Goal: Information Seeking & Learning: Understand process/instructions

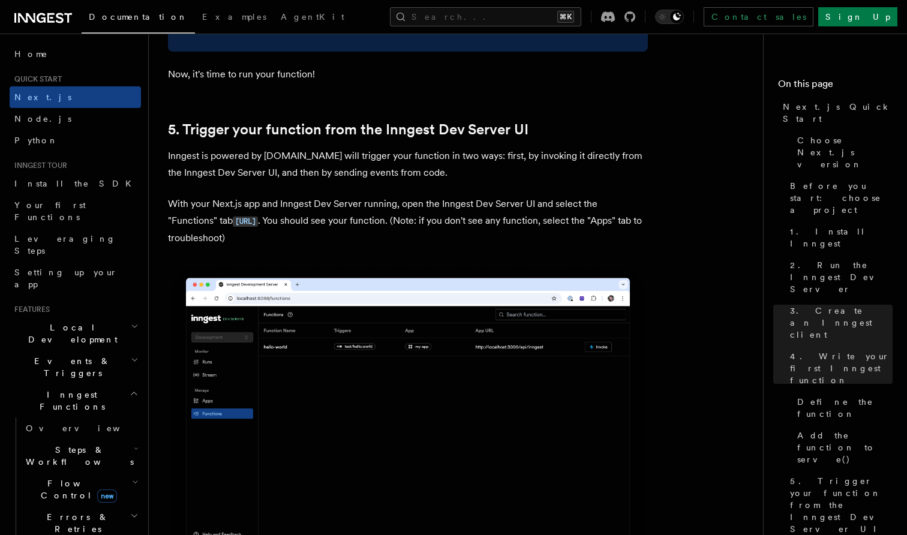
scroll to position [2713, 0]
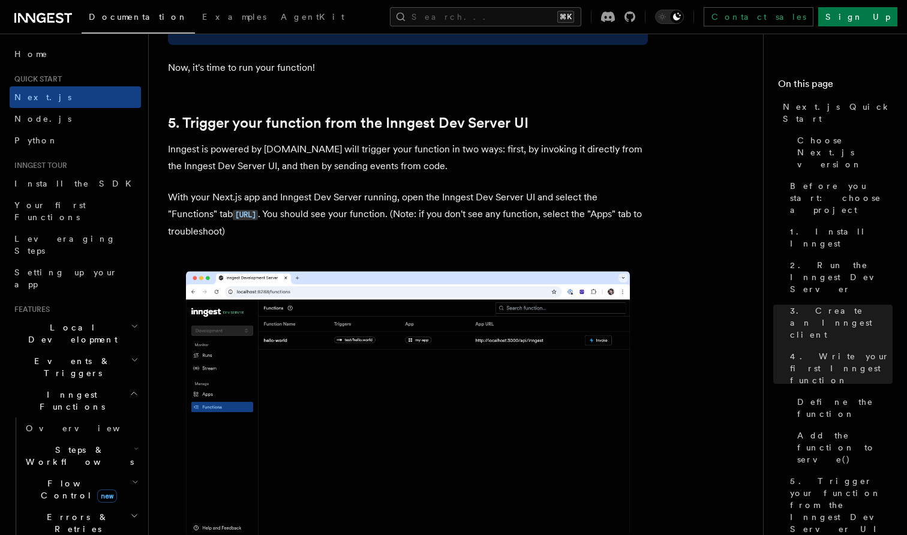
click at [339, 154] on p "Inngest is powered by [DOMAIN_NAME] will trigger your function in two ways: fir…" at bounding box center [408, 158] width 480 height 34
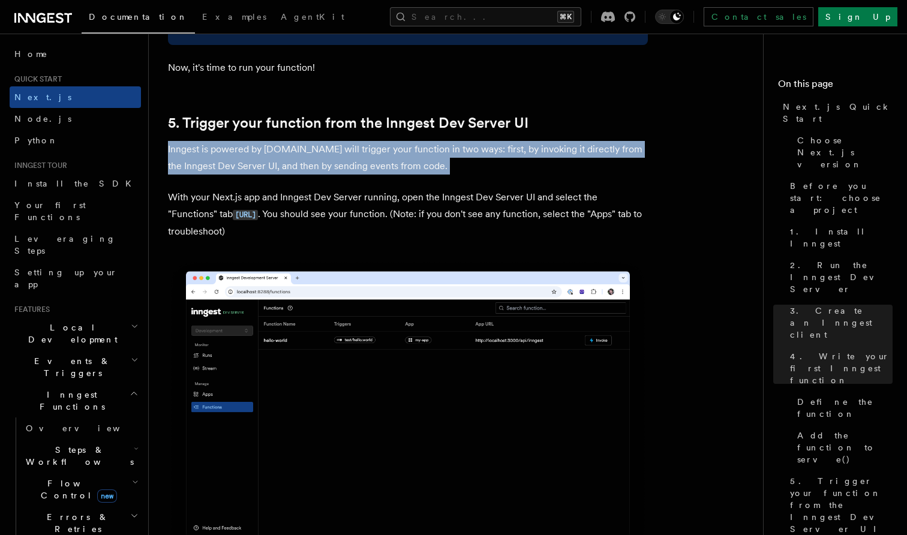
click at [339, 154] on p "Inngest is powered by [DOMAIN_NAME] will trigger your function in two ways: fir…" at bounding box center [408, 158] width 480 height 34
click at [318, 154] on p "Inngest is powered by [DOMAIN_NAME] will trigger your function in two ways: fir…" at bounding box center [408, 158] width 480 height 34
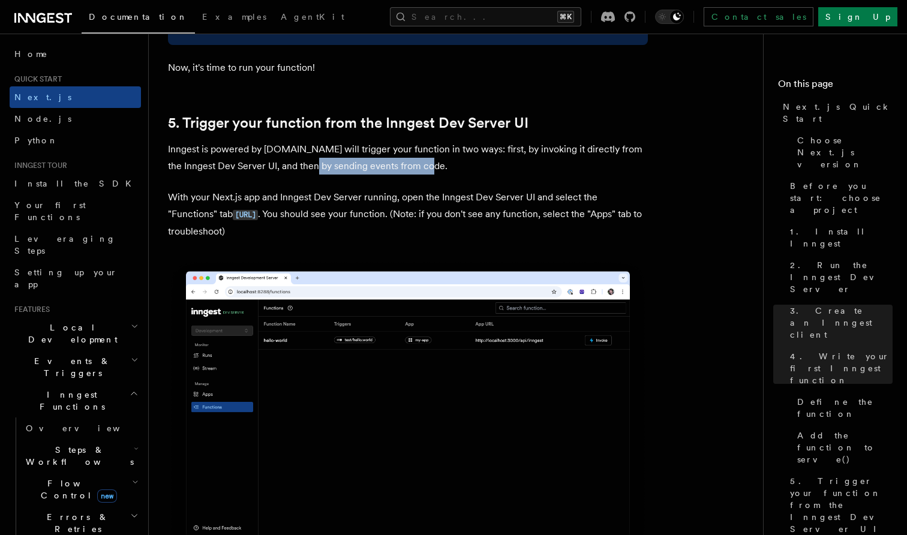
drag, startPoint x: 454, startPoint y: 157, endPoint x: 315, endPoint y: 151, distance: 139.2
click at [315, 151] on p "Inngest is powered by [DOMAIN_NAME] will trigger your function in two ways: fir…" at bounding box center [408, 158] width 480 height 34
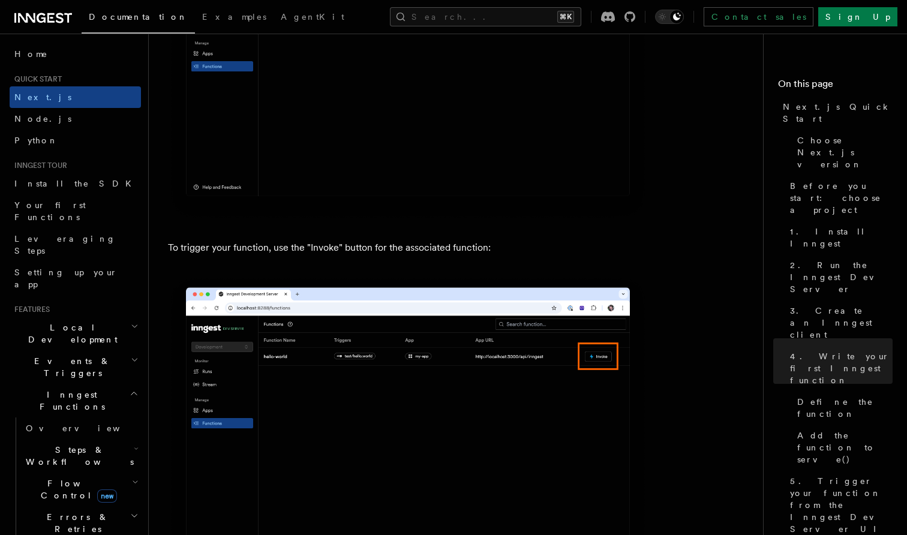
scroll to position [3063, 0]
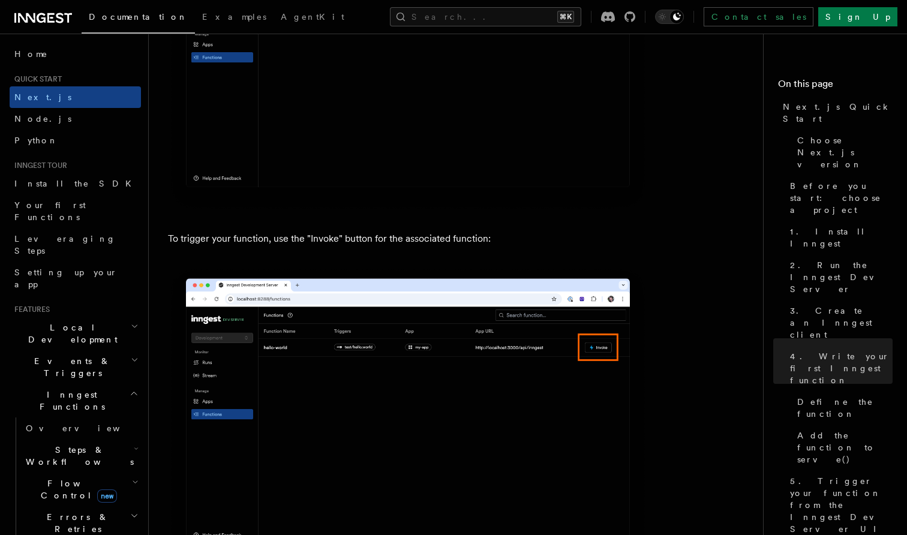
click at [219, 230] on p "To trigger your function, use the "Invoke" button for the associated function:" at bounding box center [408, 238] width 480 height 17
click at [236, 230] on p "To trigger your function, use the "Invoke" button for the associated function:" at bounding box center [408, 238] width 480 height 17
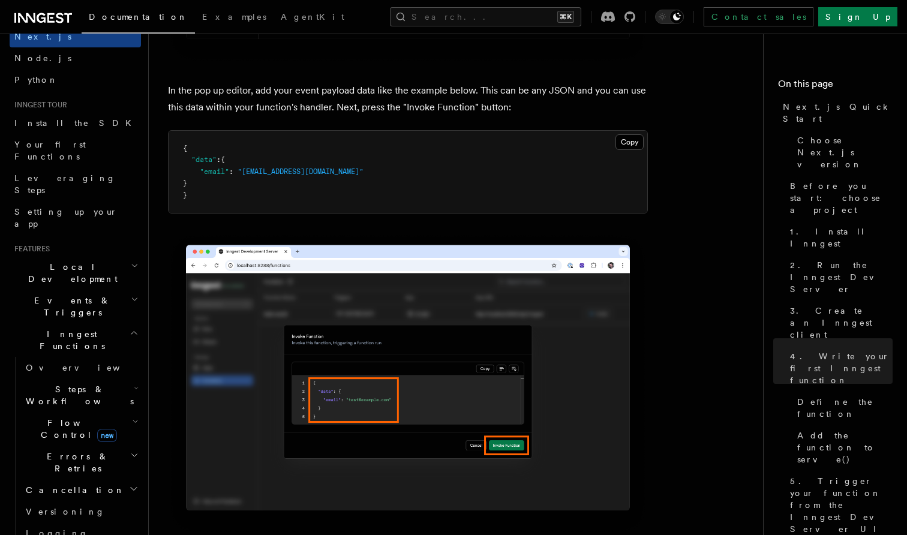
scroll to position [74, 0]
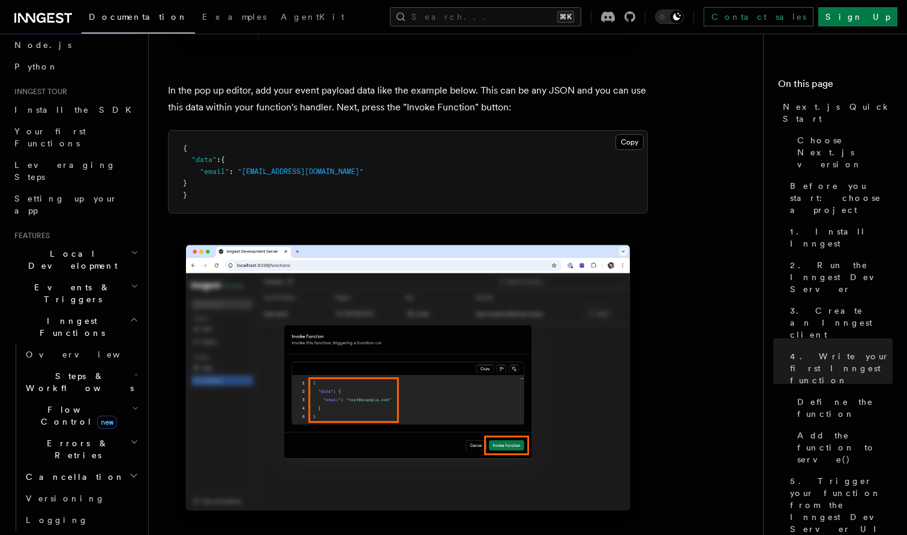
click at [134, 370] on icon "button" at bounding box center [136, 375] width 5 height 10
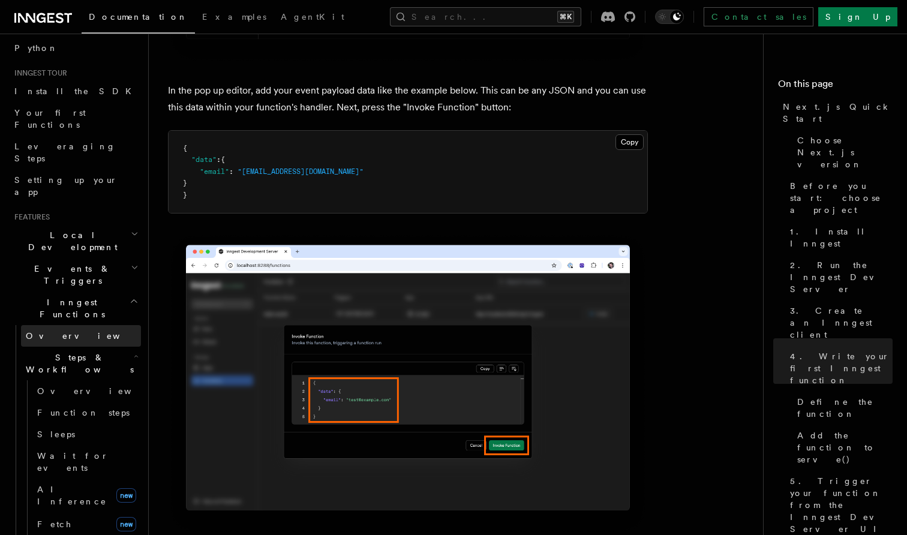
click at [47, 331] on span "Overview" at bounding box center [88, 336] width 124 height 10
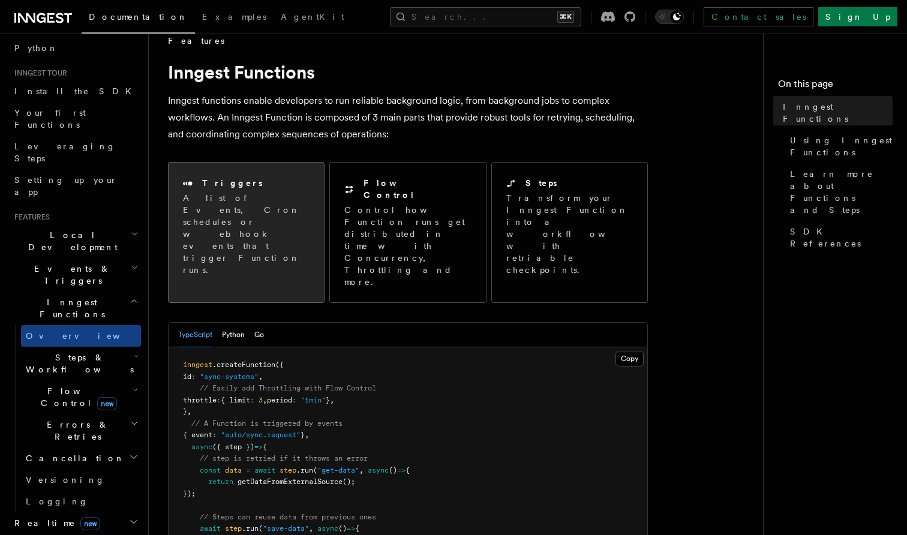
scroll to position [18, 0]
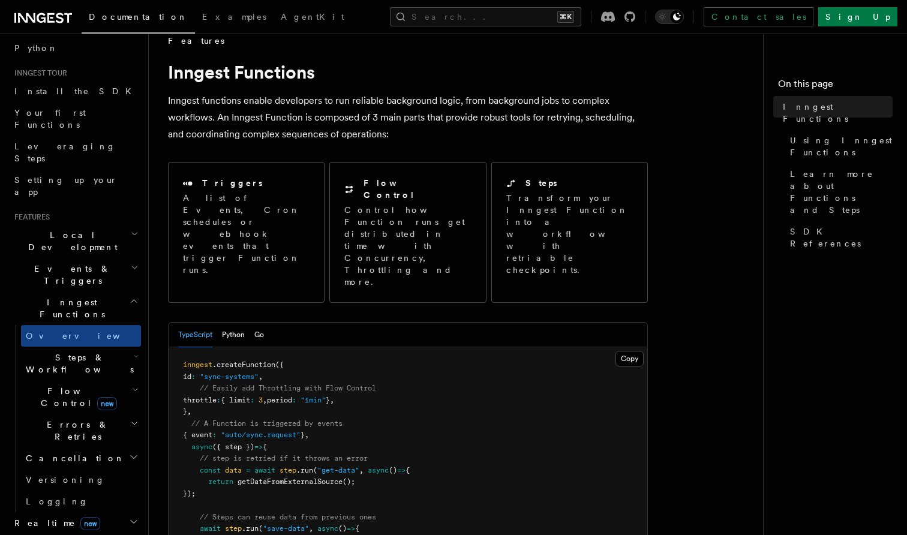
click at [240, 115] on p "Inngest functions enable developers to run reliable background logic, from back…" at bounding box center [408, 117] width 480 height 50
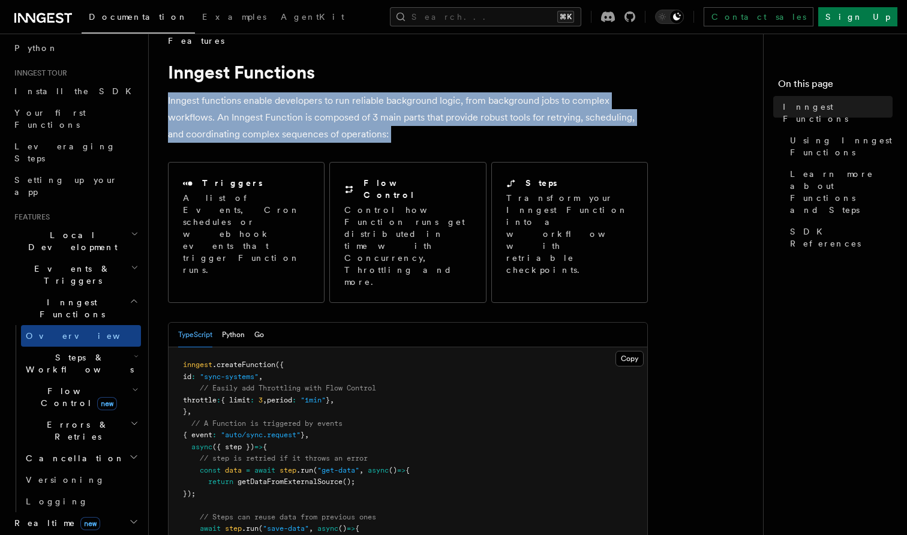
click at [261, 115] on p "Inngest functions enable developers to run reliable background logic, from back…" at bounding box center [408, 117] width 480 height 50
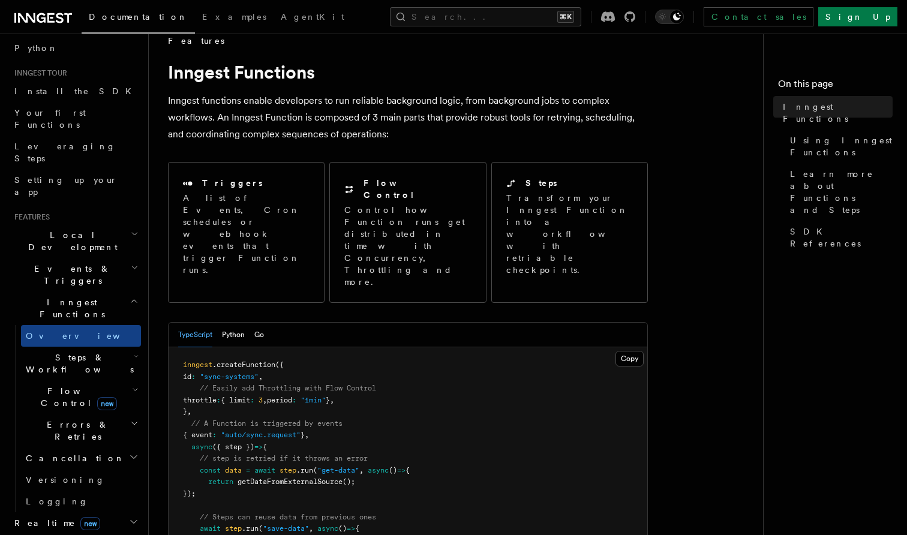
click at [261, 115] on p "Inngest functions enable developers to run reliable background logic, from back…" at bounding box center [408, 117] width 480 height 50
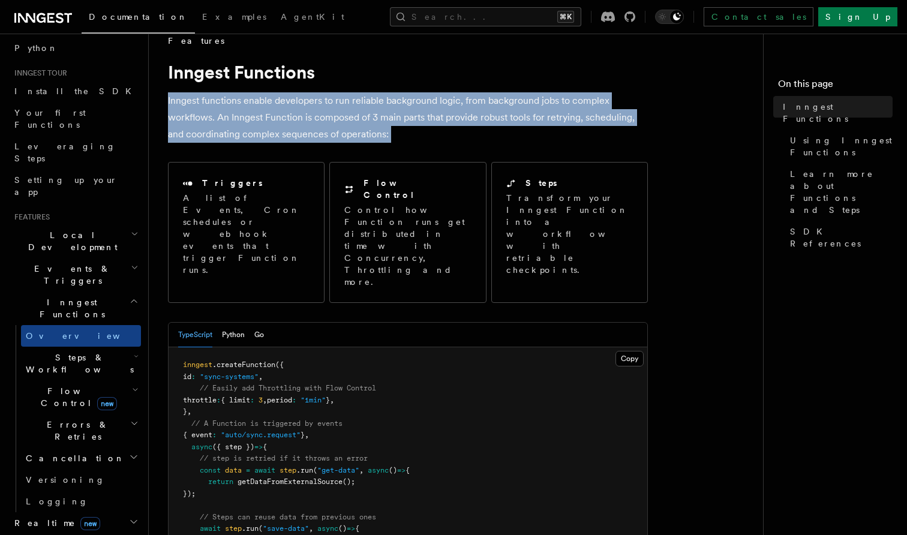
click at [301, 112] on p "Inngest functions enable developers to run reliable background logic, from back…" at bounding box center [408, 117] width 480 height 50
drag, startPoint x: 395, startPoint y: 133, endPoint x: 270, endPoint y: 101, distance: 129.5
click at [270, 101] on p "Inngest functions enable developers to run reliable background logic, from back…" at bounding box center [408, 117] width 480 height 50
click at [233, 431] on span ""auto/sync.request"" at bounding box center [261, 435] width 80 height 8
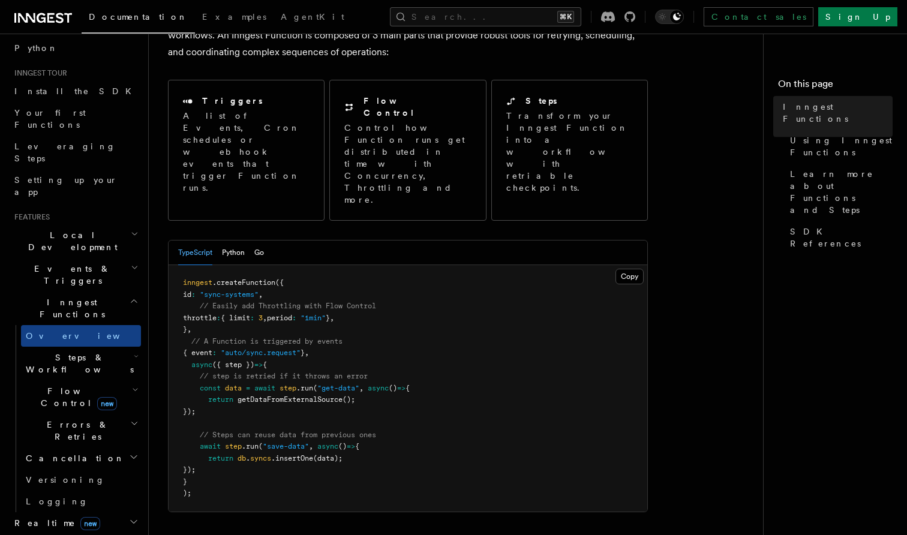
scroll to position [100, 0]
drag, startPoint x: 191, startPoint y: 303, endPoint x: 335, endPoint y: 302, distance: 143.9
click at [335, 302] on pre "inngest .createFunction ({ id : "sync-systems" , // Easily add Throttling with …" at bounding box center [408, 389] width 479 height 246
drag, startPoint x: 187, startPoint y: 304, endPoint x: 364, endPoint y: 301, distance: 177.5
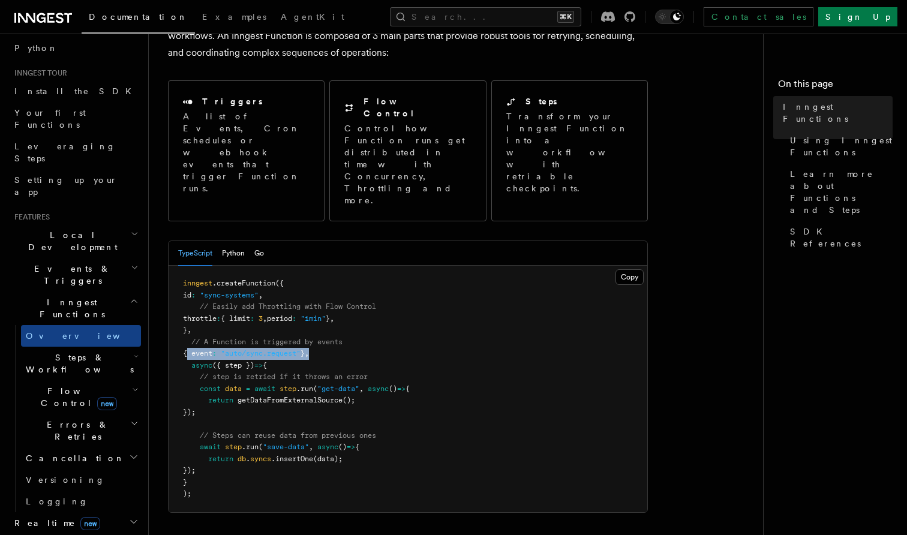
click at [364, 301] on pre "inngest .createFunction ({ id : "sync-systems" , // Easily add Throttling with …" at bounding box center [408, 389] width 479 height 246
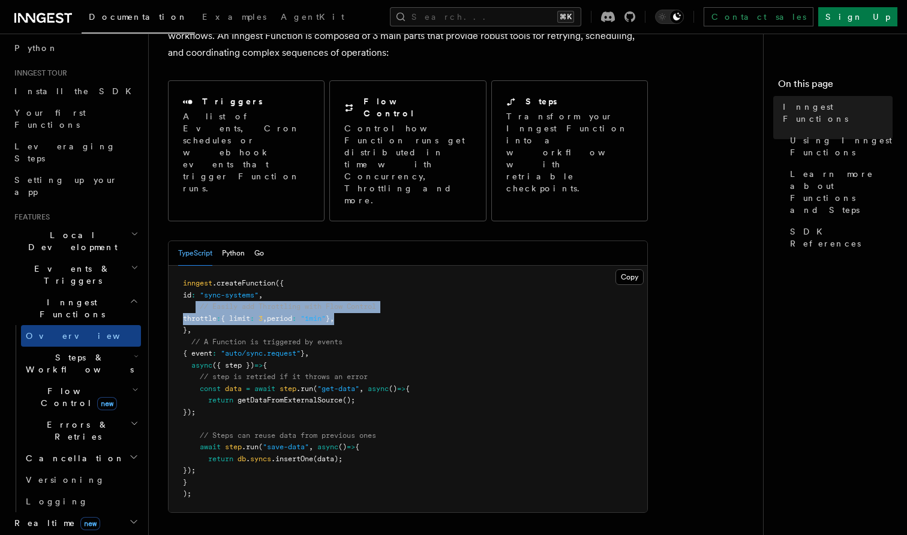
drag, startPoint x: 194, startPoint y: 259, endPoint x: 407, endPoint y: 263, distance: 212.3
click at [407, 266] on pre "inngest .createFunction ({ id : "sync-systems" , // Easily add Throttling with …" at bounding box center [408, 389] width 479 height 246
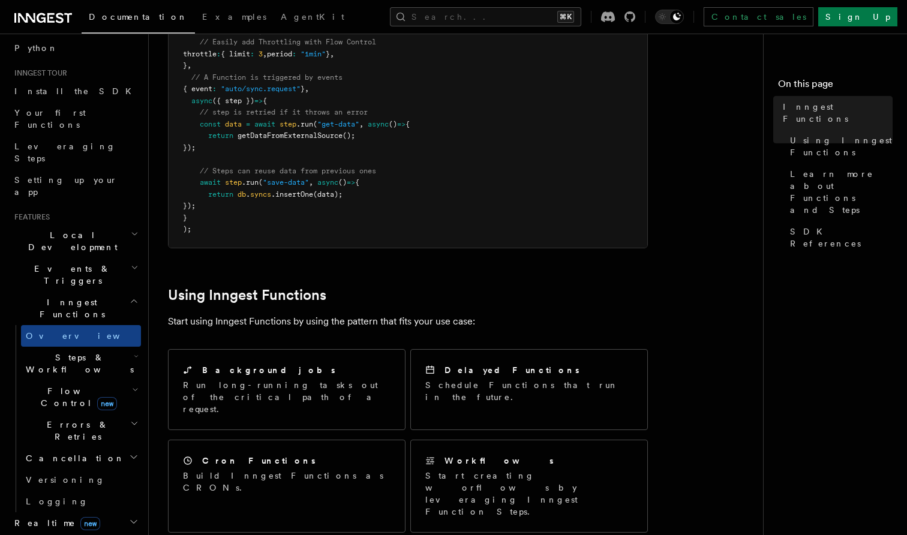
scroll to position [367, 0]
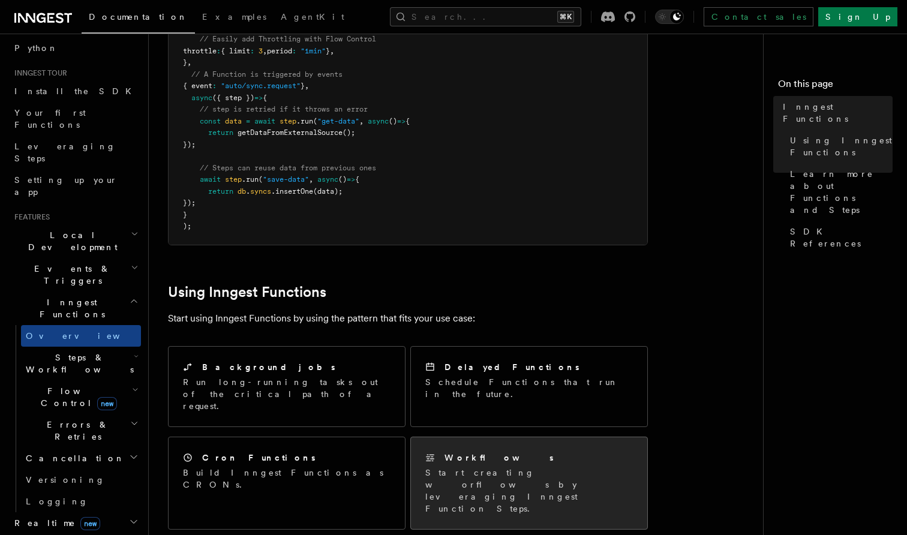
click at [452, 467] on p "Start creating worflows by leveraging Inngest Function Steps." at bounding box center [529, 491] width 208 height 48
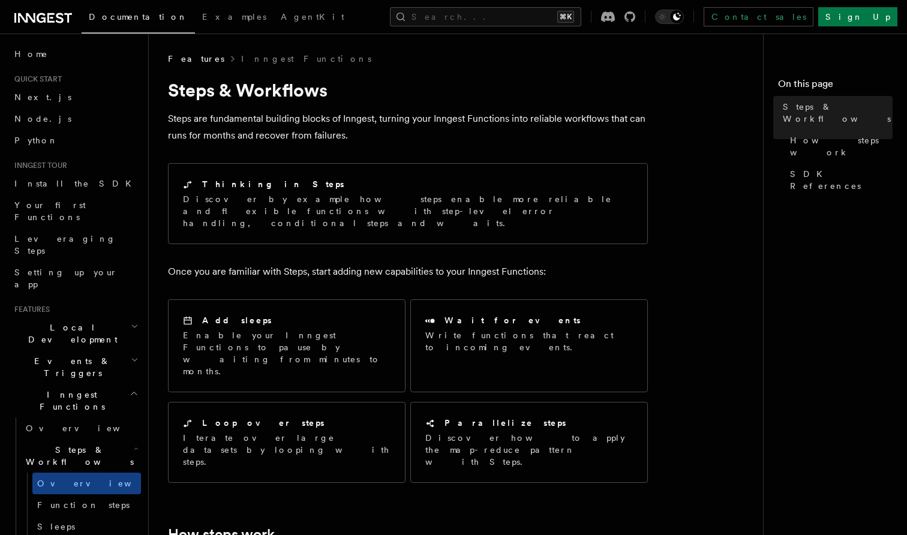
click at [239, 117] on p "Steps are fundamental building blocks of Inngest, turning your Inngest Function…" at bounding box center [408, 127] width 480 height 34
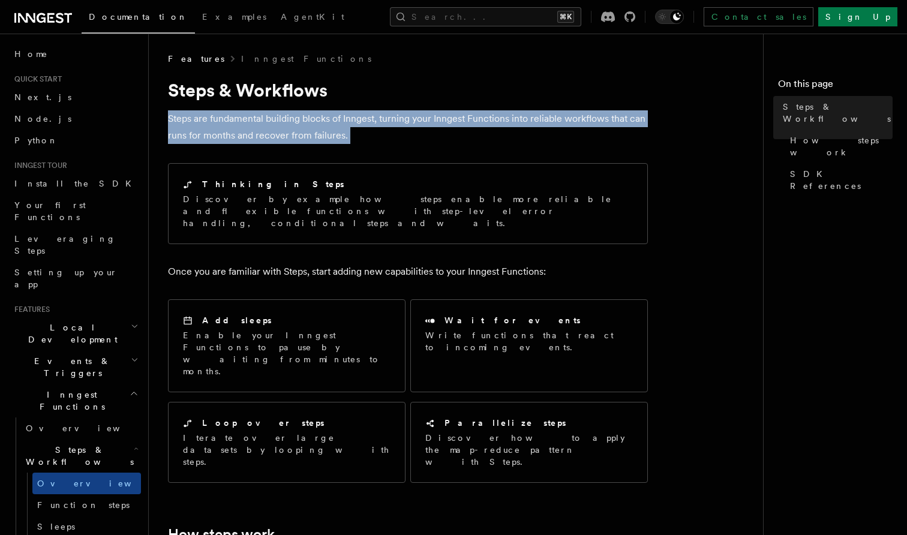
click at [239, 117] on p "Steps are fundamental building blocks of Inngest, turning your Inngest Function…" at bounding box center [408, 127] width 480 height 34
click at [276, 118] on p "Steps are fundamental building blocks of Inngest, turning your Inngest Function…" at bounding box center [408, 127] width 480 height 34
drag, startPoint x: 360, startPoint y: 136, endPoint x: 262, endPoint y: 121, distance: 99.5
click at [262, 121] on p "Steps are fundamental building blocks of Inngest, turning your Inngest Function…" at bounding box center [408, 127] width 480 height 34
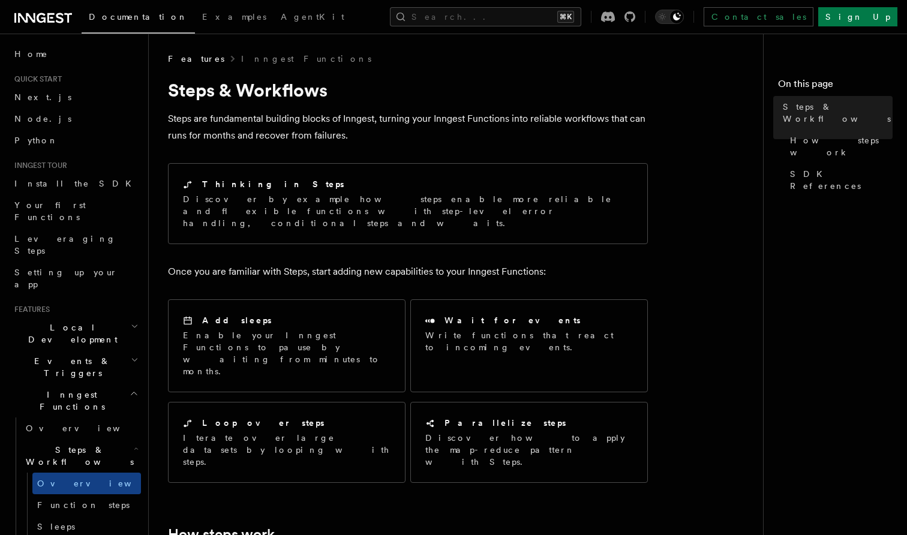
click at [278, 263] on p "Once you are familiar with Steps, start adding new capabilities to your Inngest…" at bounding box center [408, 271] width 480 height 17
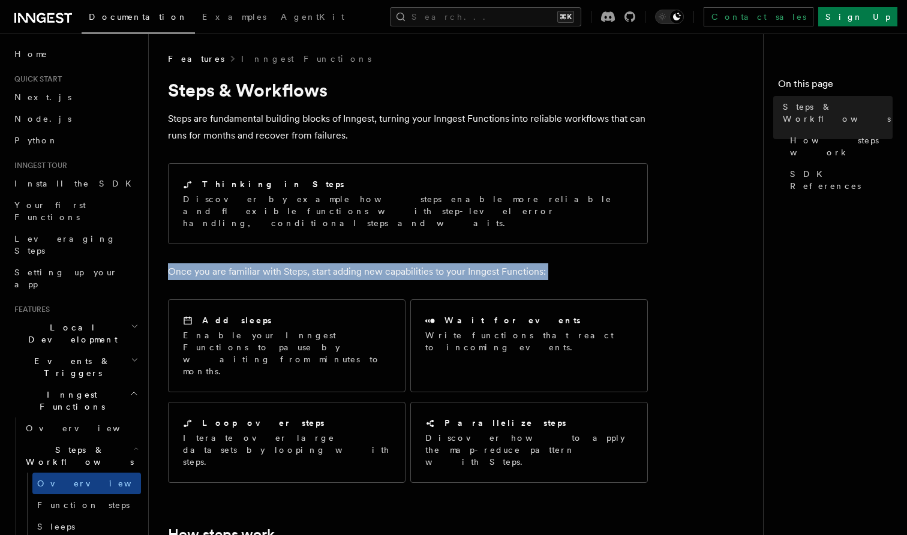
click at [306, 263] on p "Once you are familiar with Steps, start adding new capabilities to your Inngest…" at bounding box center [408, 271] width 480 height 17
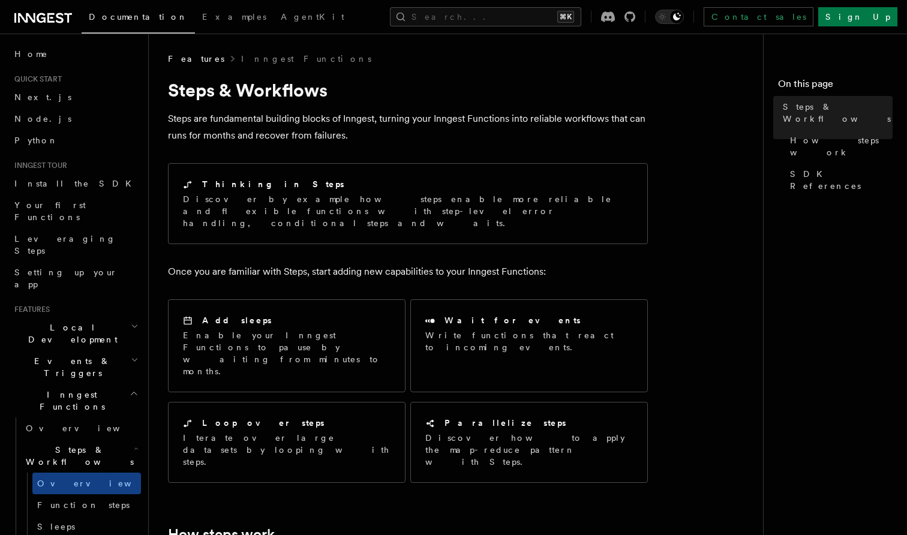
click at [306, 263] on p "Once you are familiar with Steps, start adding new capabilities to your Inngest…" at bounding box center [408, 271] width 480 height 17
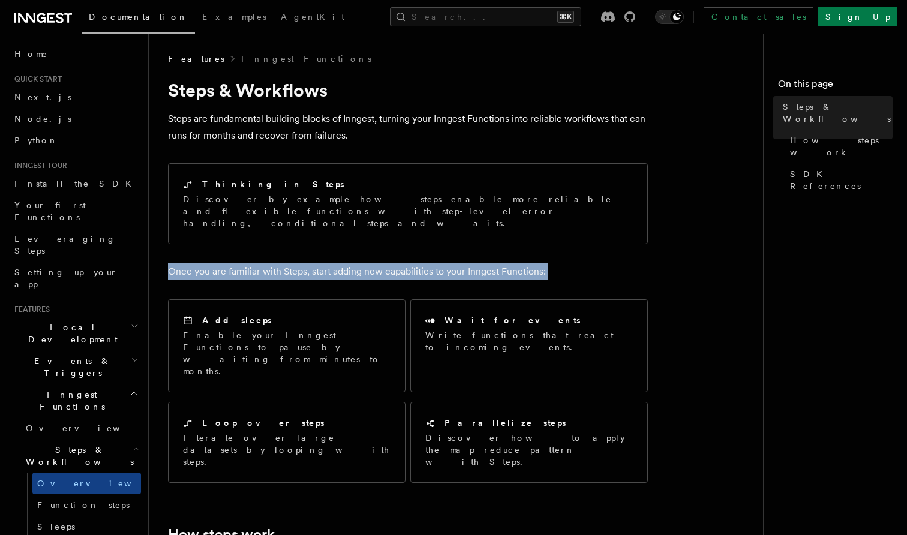
click at [285, 263] on p "Once you are familiar with Steps, start adding new capabilities to your Inngest…" at bounding box center [408, 271] width 480 height 17
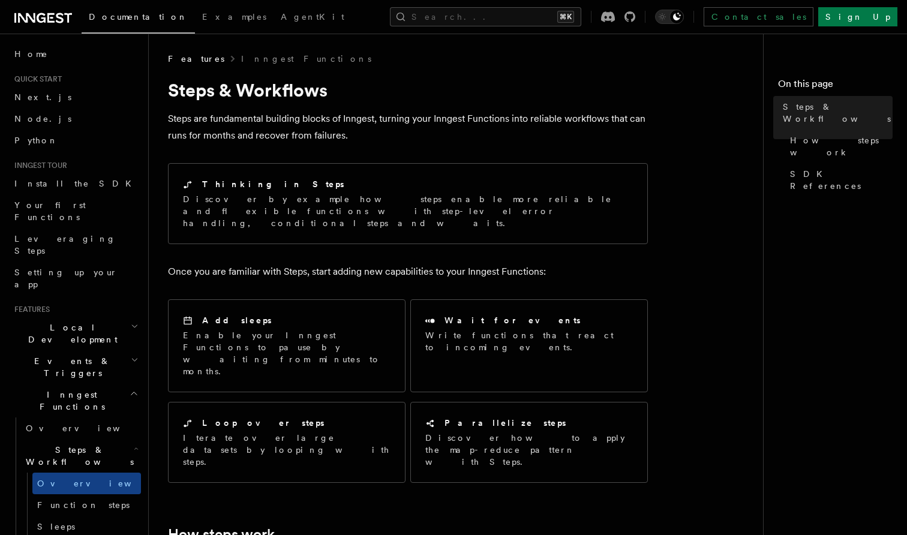
click at [285, 263] on p "Once you are familiar with Steps, start adding new capabilities to your Inngest…" at bounding box center [408, 271] width 480 height 17
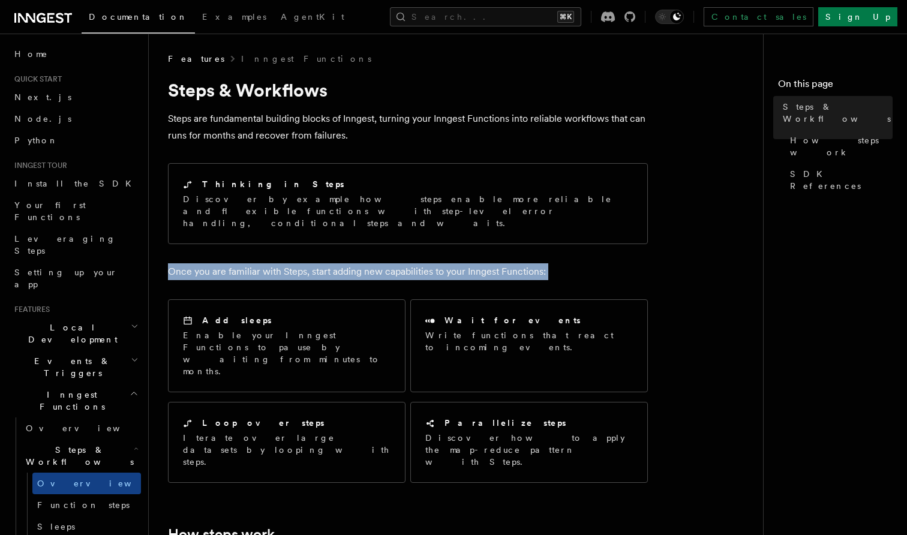
click at [302, 263] on p "Once you are familiar with Steps, start adding new capabilities to your Inngest…" at bounding box center [408, 271] width 480 height 17
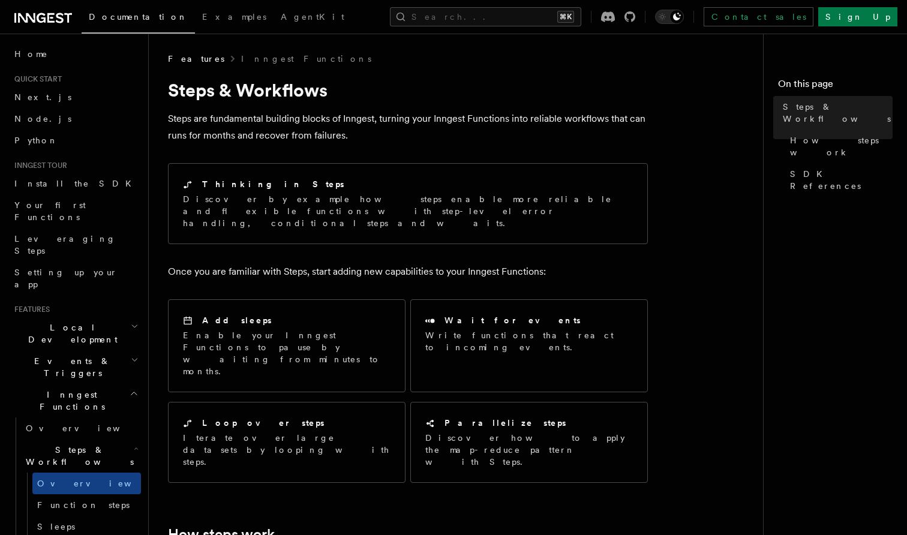
click at [302, 263] on p "Once you are familiar with Steps, start adding new capabilities to your Inngest…" at bounding box center [408, 271] width 480 height 17
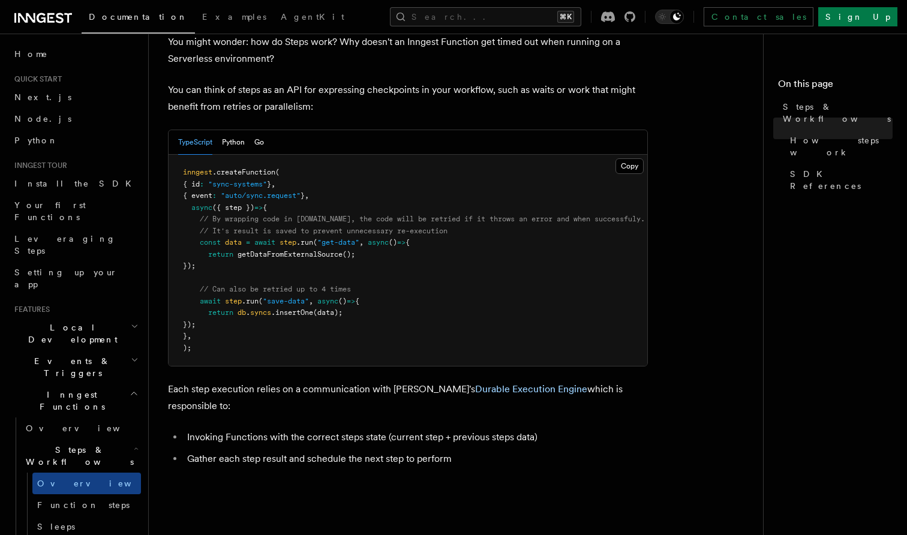
scroll to position [482, 0]
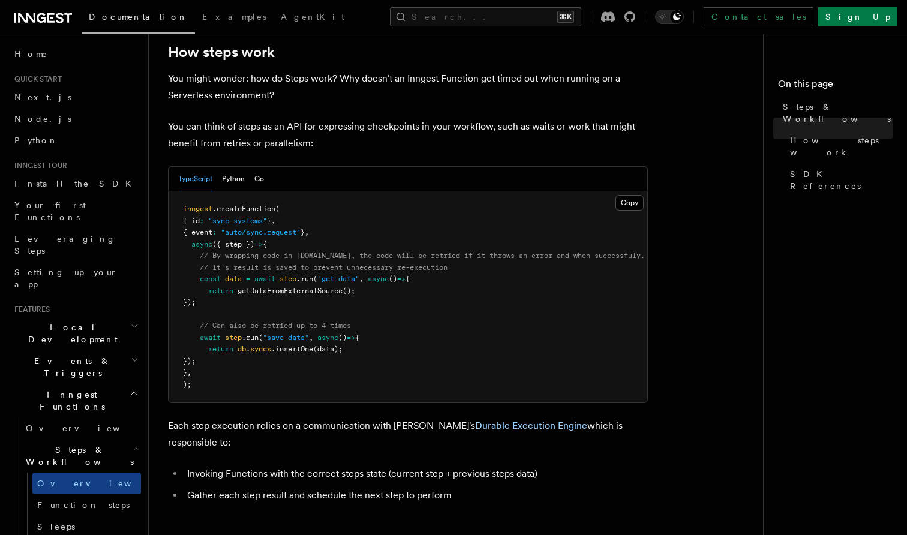
click at [517, 262] on pre "inngest .createFunction ( { id : "sync-systems" } , { event : "auto/sync.reques…" at bounding box center [408, 296] width 479 height 211
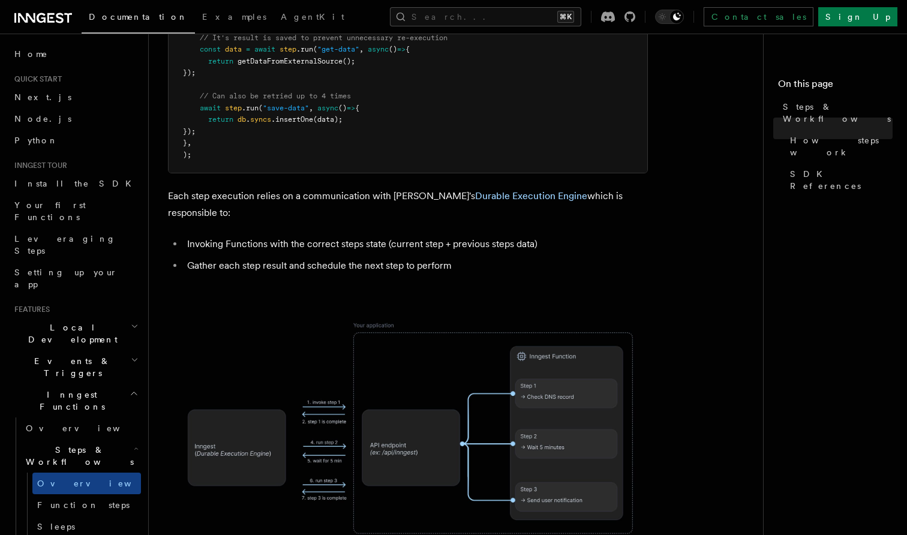
scroll to position [714, 0]
click at [299, 234] on li "Invoking Functions with the correct steps state (current step + previous steps …" at bounding box center [416, 242] width 464 height 17
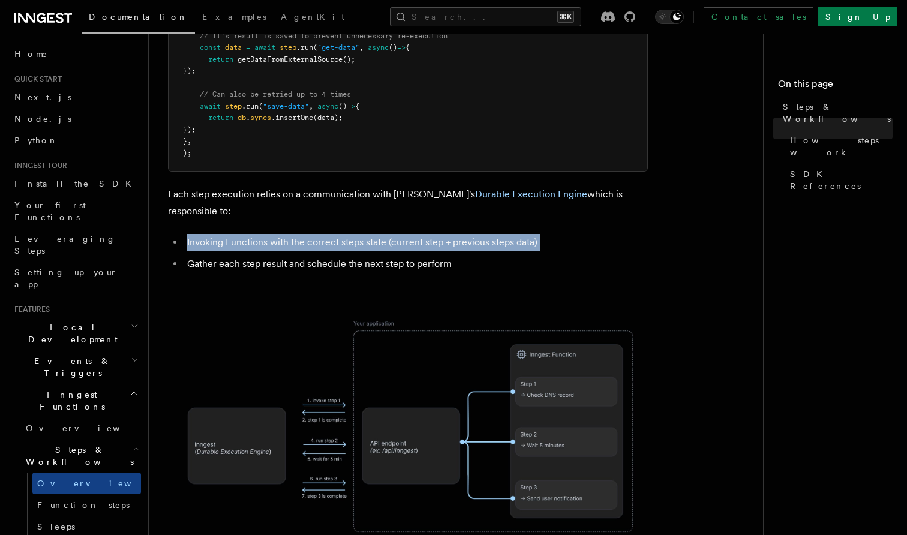
click at [317, 234] on li "Invoking Functions with the correct steps state (current step + previous steps …" at bounding box center [416, 242] width 464 height 17
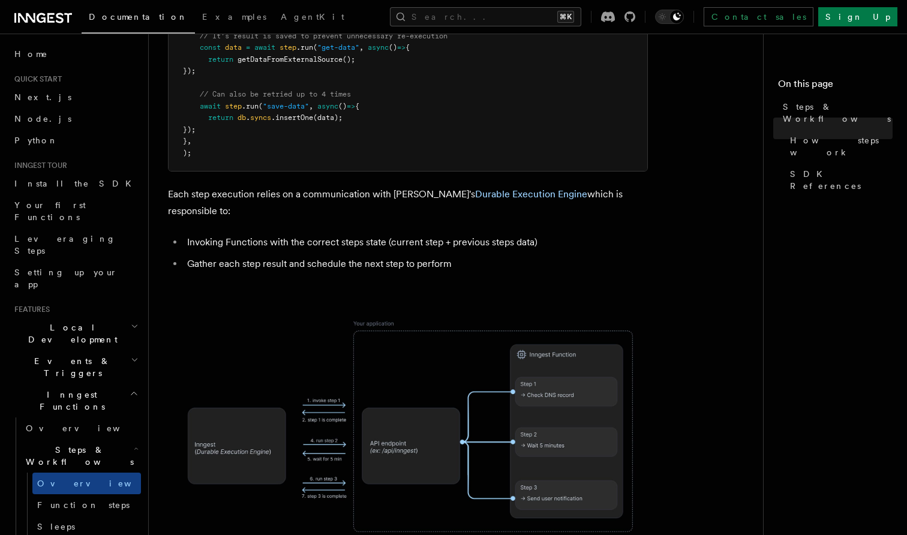
click at [273, 234] on li "Invoking Functions with the correct steps state (current step + previous steps …" at bounding box center [416, 242] width 464 height 17
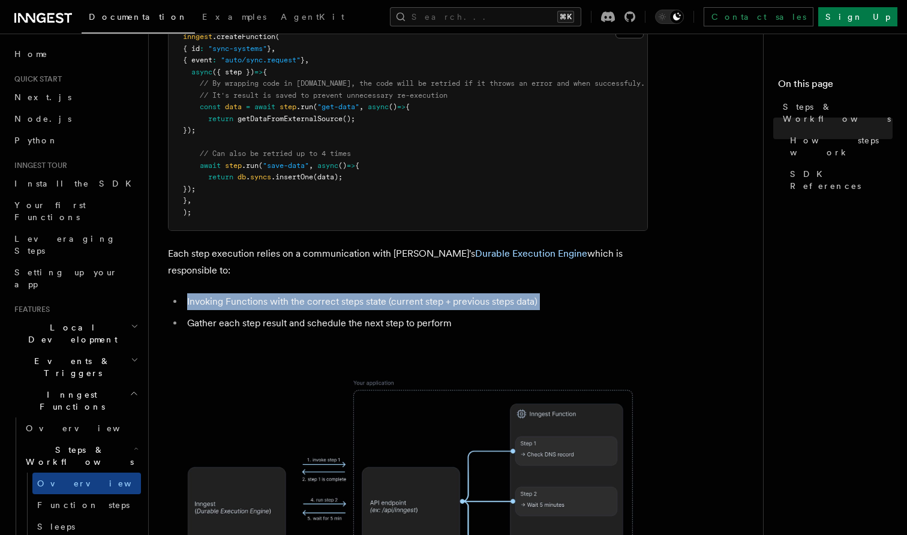
scroll to position [654, 0]
click at [287, 245] on p "Each step execution relies on a communication with Inngest's Durable Execution …" at bounding box center [408, 262] width 480 height 34
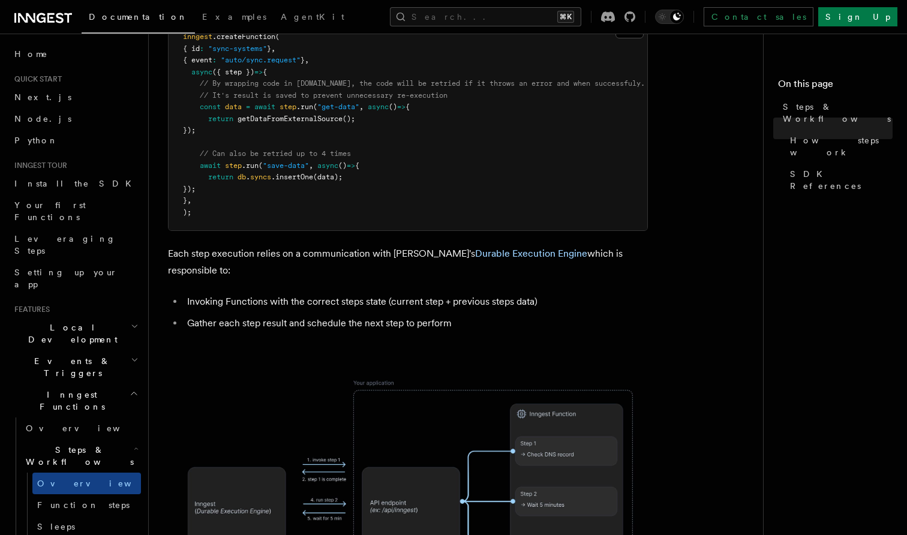
click at [287, 245] on p "Each step execution relies on a communication with Inngest's Durable Execution …" at bounding box center [408, 262] width 480 height 34
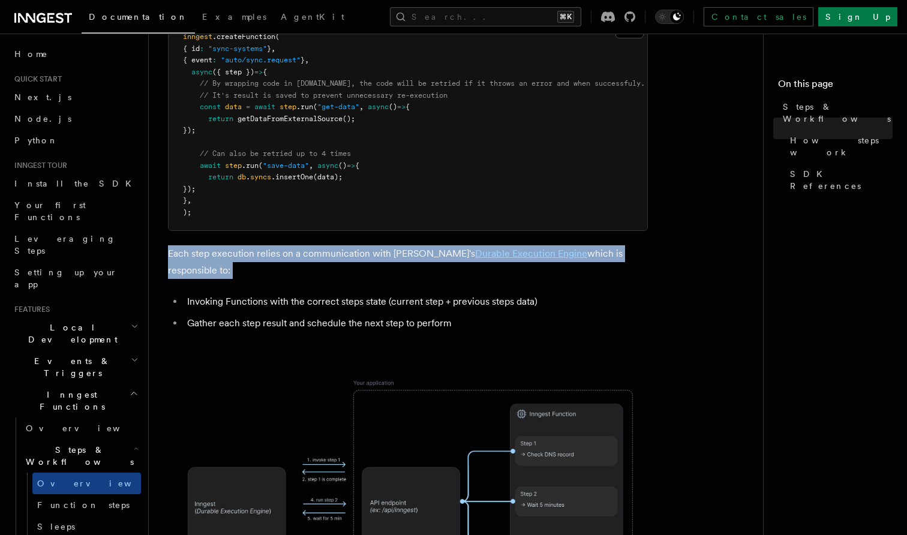
click at [339, 245] on p "Each step execution relies on a communication with Inngest's Durable Execution …" at bounding box center [408, 262] width 480 height 34
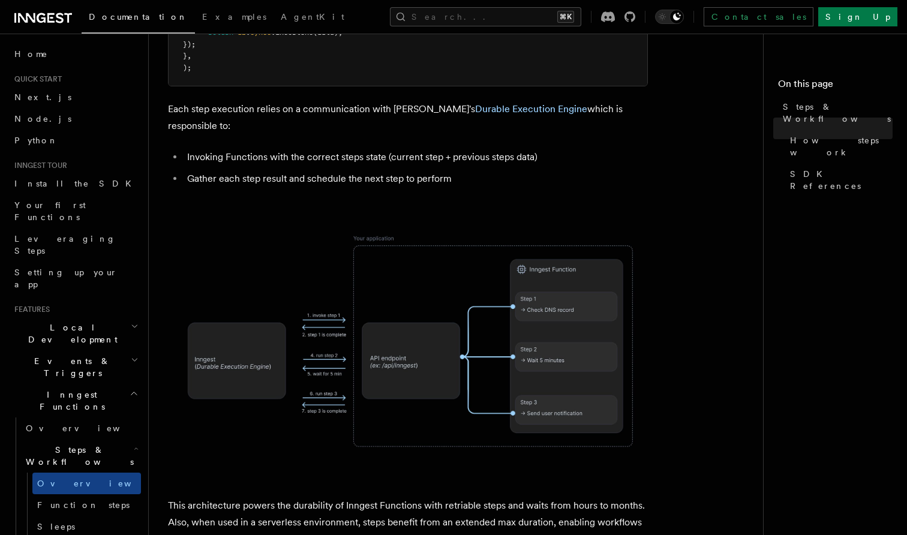
scroll to position [915, 0]
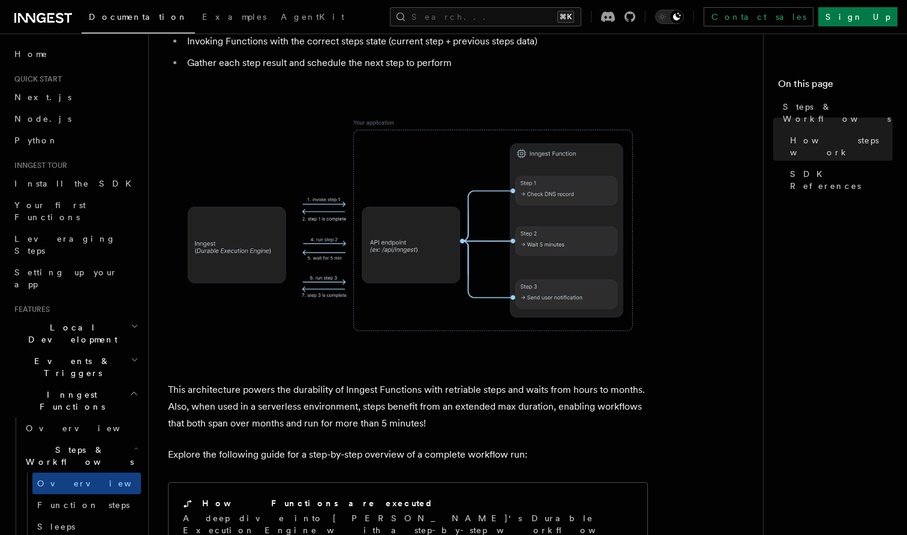
click at [267, 381] on p "This architecture powers the durability of Inngest Functions with retriable ste…" at bounding box center [408, 406] width 480 height 50
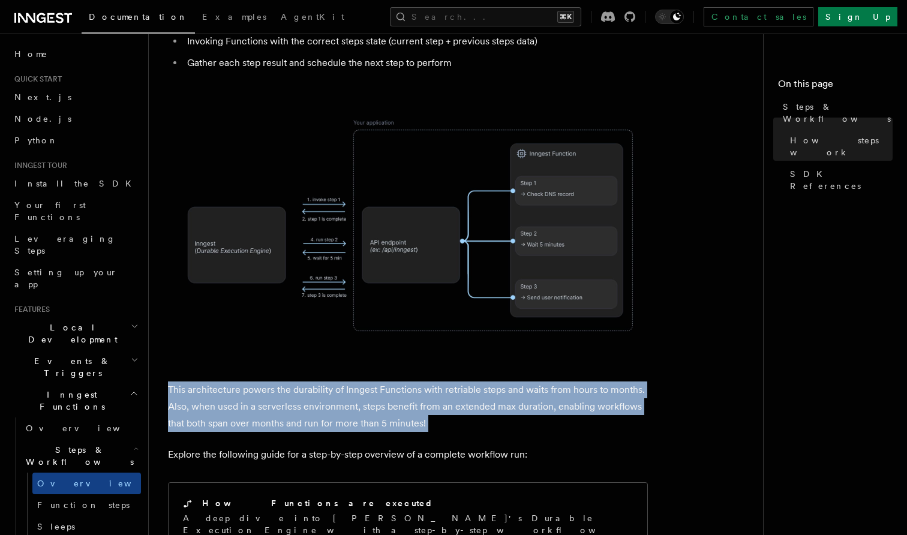
click at [267, 381] on p "This architecture powers the durability of Inngest Functions with retriable ste…" at bounding box center [408, 406] width 480 height 50
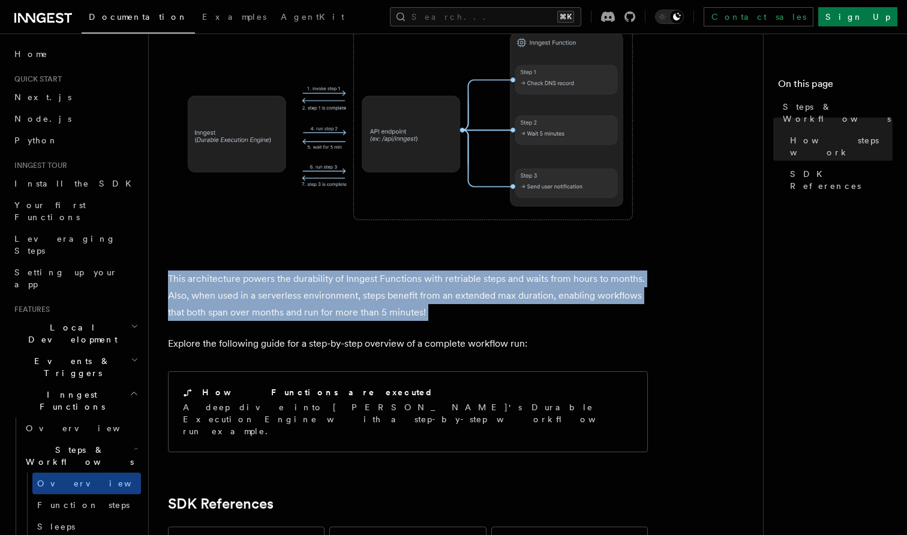
scroll to position [1046, 0]
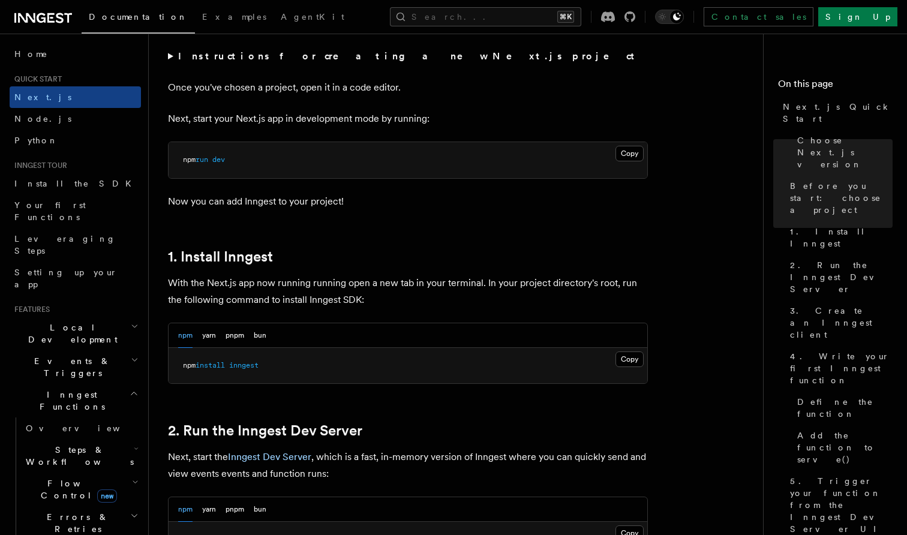
scroll to position [676, 0]
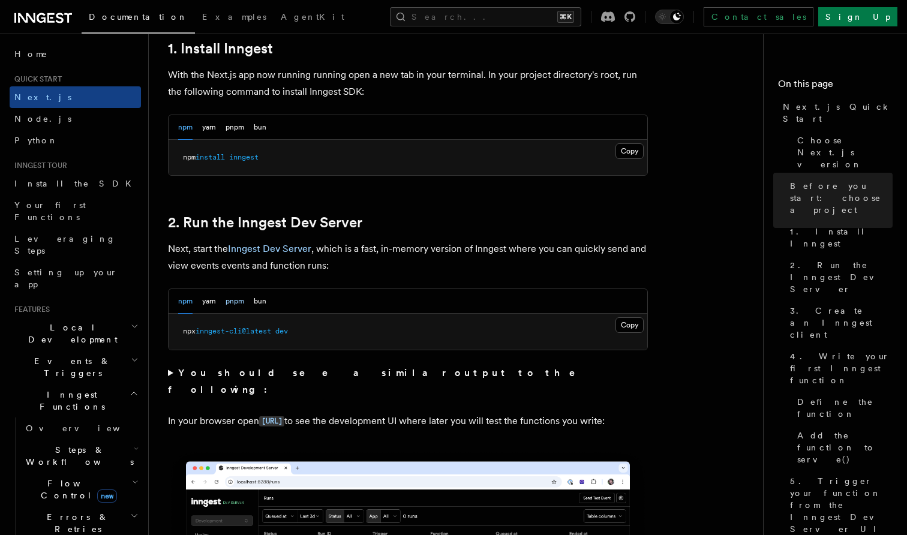
click at [233, 305] on button "pnpm" at bounding box center [234, 301] width 19 height 25
drag, startPoint x: 189, startPoint y: 330, endPoint x: 367, endPoint y: 330, distance: 178.1
click at [367, 330] on pre "pnpm dlx inngest-cli@latest dev" at bounding box center [408, 332] width 479 height 36
copy span "npm dlx inngest-cli@latest dev"
click at [626, 323] on button "Copy Copied" at bounding box center [629, 325] width 28 height 16
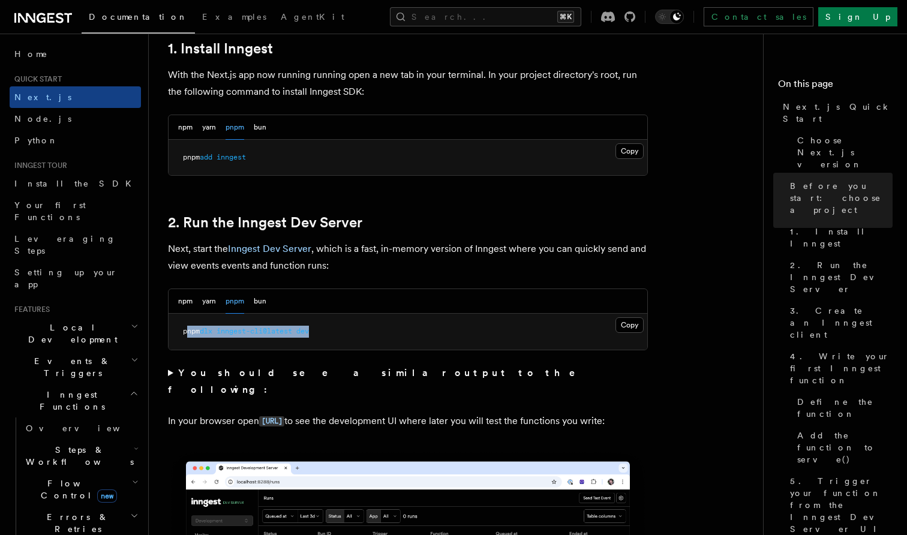
click at [269, 255] on p "Next, start the Inngest Dev Server , which is a fast, in-memory version of Inng…" at bounding box center [408, 257] width 480 height 34
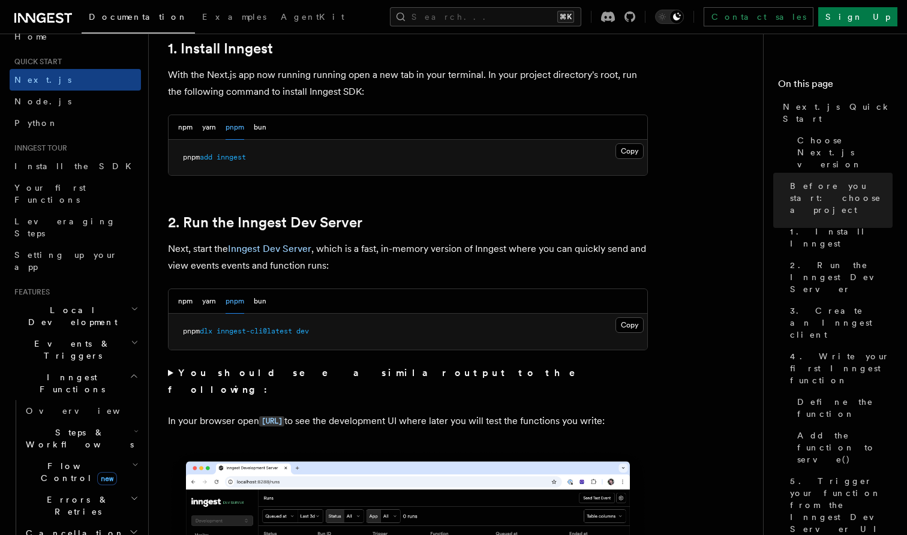
scroll to position [20, 0]
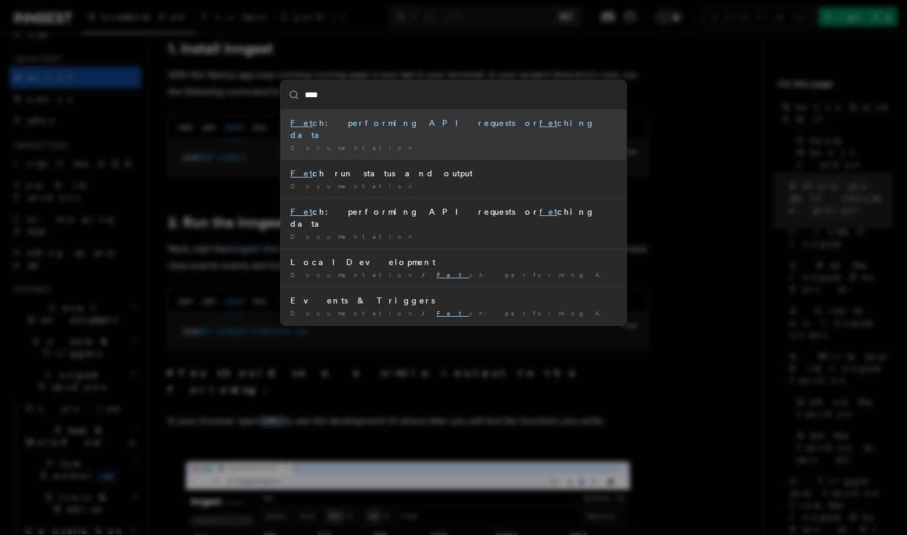
type input "*****"
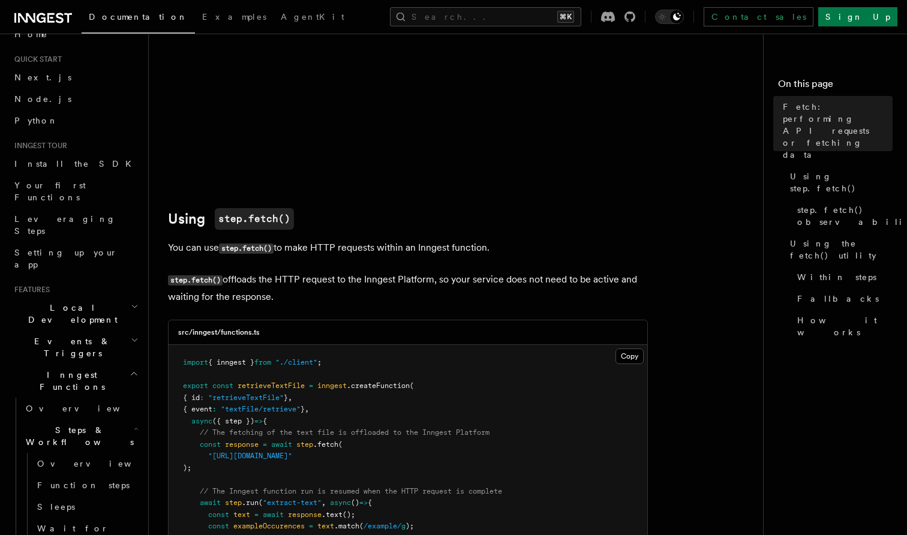
scroll to position [322, 0]
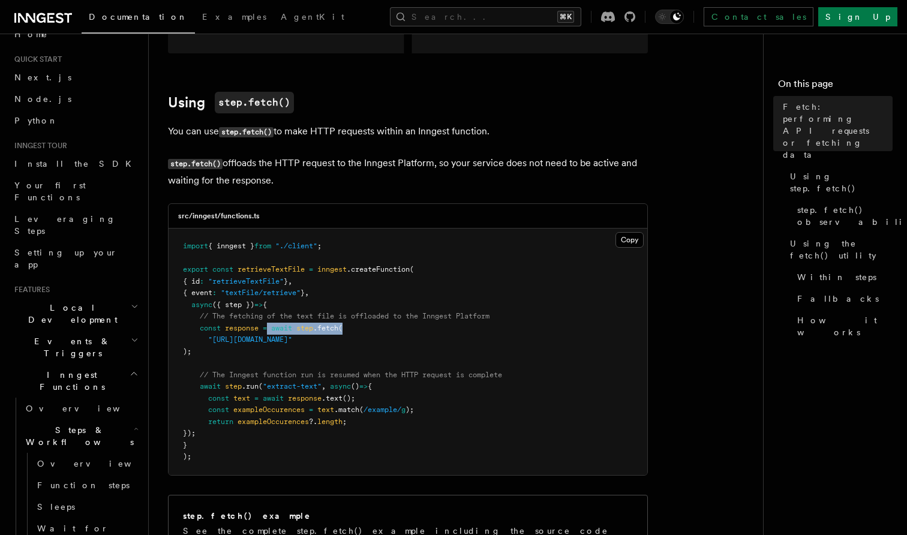
drag, startPoint x: 271, startPoint y: 324, endPoint x: 361, endPoint y: 324, distance: 90.0
click at [361, 324] on pre "import { inngest } from "./client" ; export const retrieveTextFile = inngest .c…" at bounding box center [408, 351] width 479 height 246
copy span "await step .fetch ("
click at [282, 336] on span ""https://example-files.online-convert.com/document/txt/example.txt"" at bounding box center [250, 339] width 84 height 8
drag, startPoint x: 251, startPoint y: 347, endPoint x: 242, endPoint y: 336, distance: 14.1
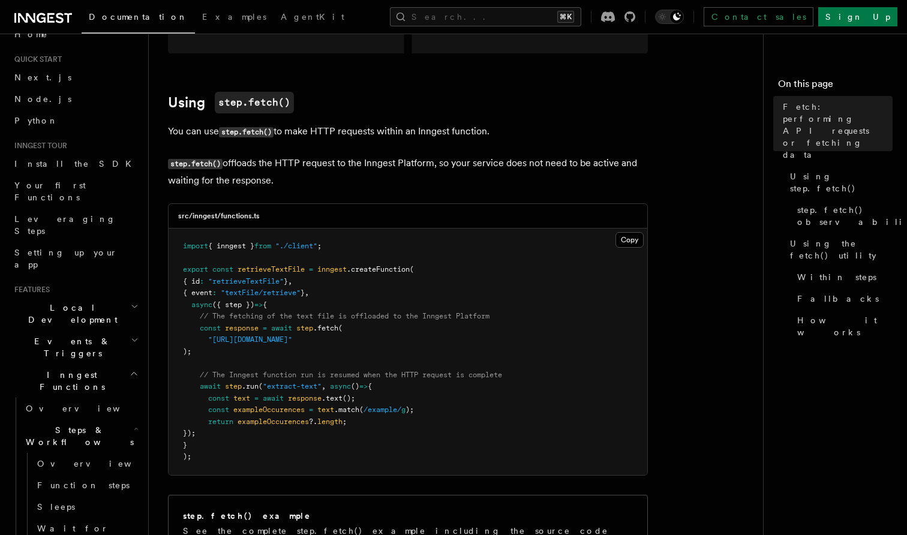
click at [242, 336] on pre "import { inngest } from "./client" ; export const retrieveTextFile = inngest .c…" at bounding box center [408, 351] width 479 height 246
click at [281, 335] on span ""https://example-files.online-convert.com/document/txt/example.txt"" at bounding box center [250, 339] width 84 height 8
drag, startPoint x: 236, startPoint y: 348, endPoint x: 192, endPoint y: 306, distance: 60.7
click at [192, 306] on pre "import { inngest } from "./client" ; export const retrieveTextFile = inngest .c…" at bounding box center [408, 351] width 479 height 246
copy code "async ({ step }) => { // The fetching of the text file is offloaded to the Inng…"
